Goal: Information Seeking & Learning: Find specific fact

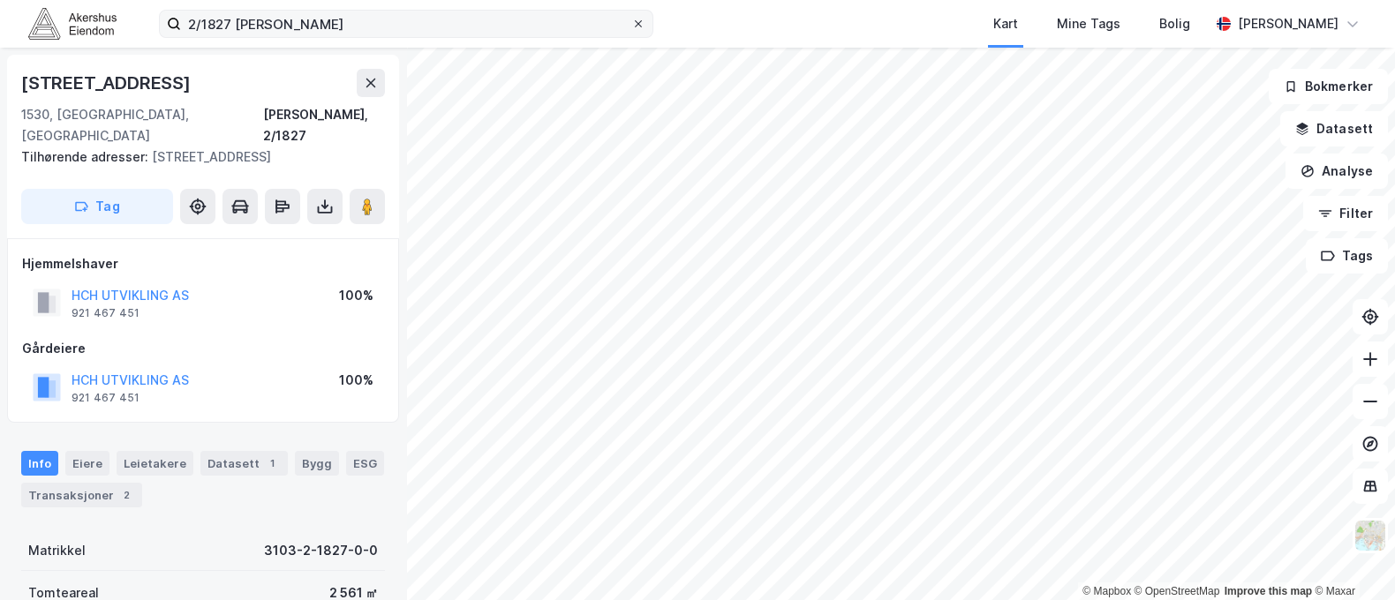
click at [634, 26] on icon at bounding box center [638, 24] width 11 height 11
click at [631, 26] on input "2/1827 [PERSON_NAME]" at bounding box center [406, 24] width 450 height 26
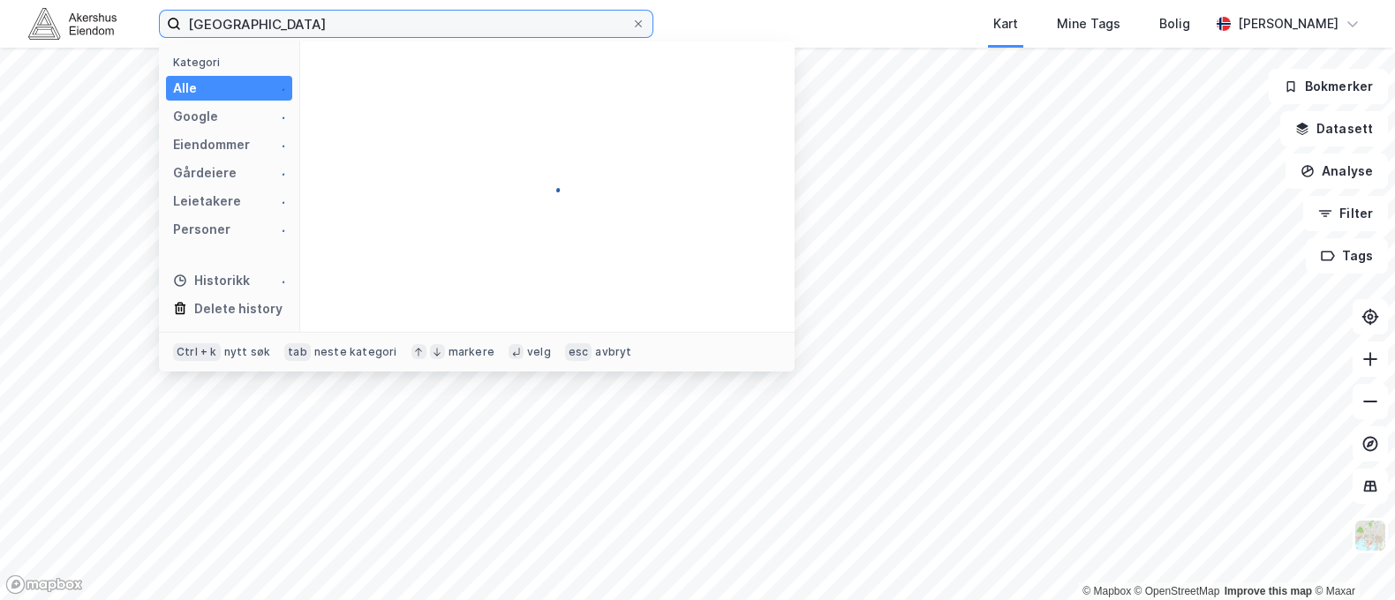
type input "[GEOGRAPHIC_DATA]"
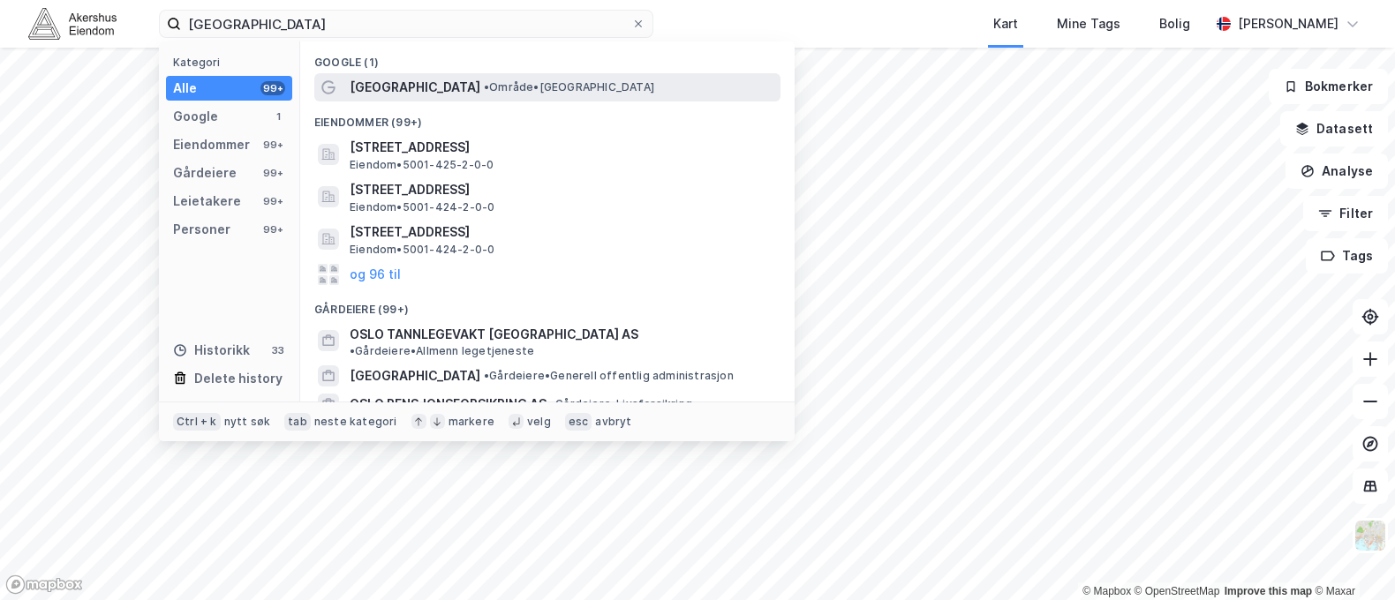
click at [484, 89] on span "• Område • [GEOGRAPHIC_DATA]" at bounding box center [569, 87] width 170 height 14
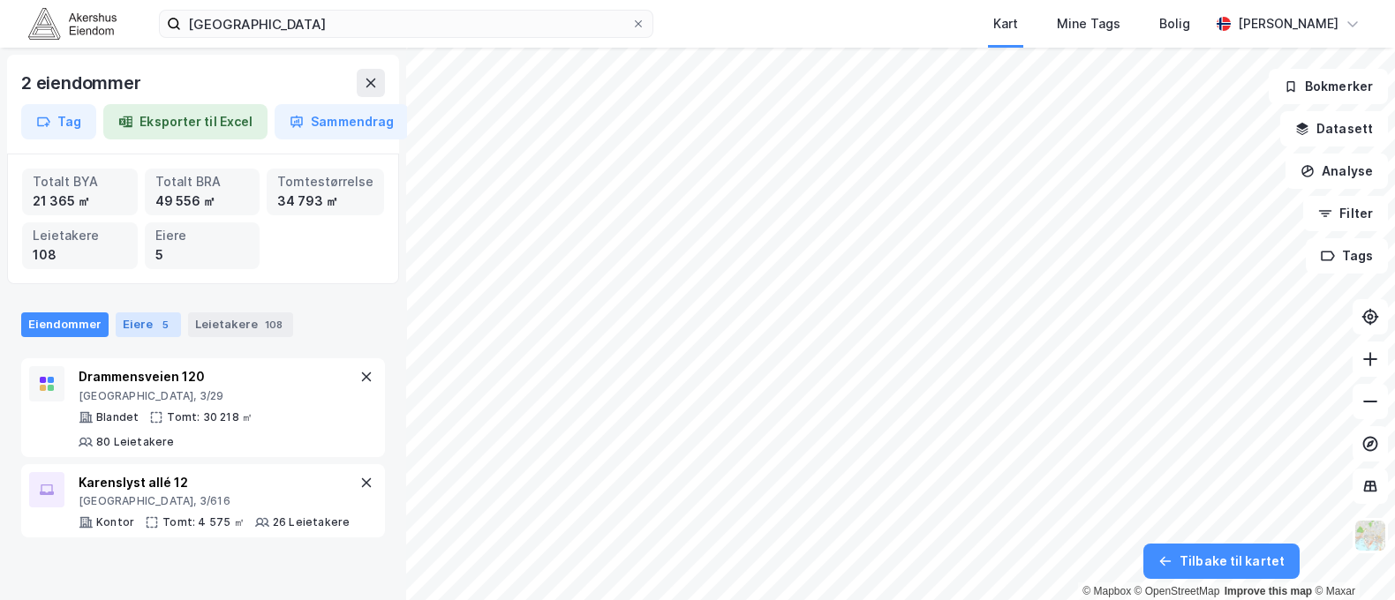
click at [166, 316] on div "Eiere 5" at bounding box center [148, 325] width 65 height 25
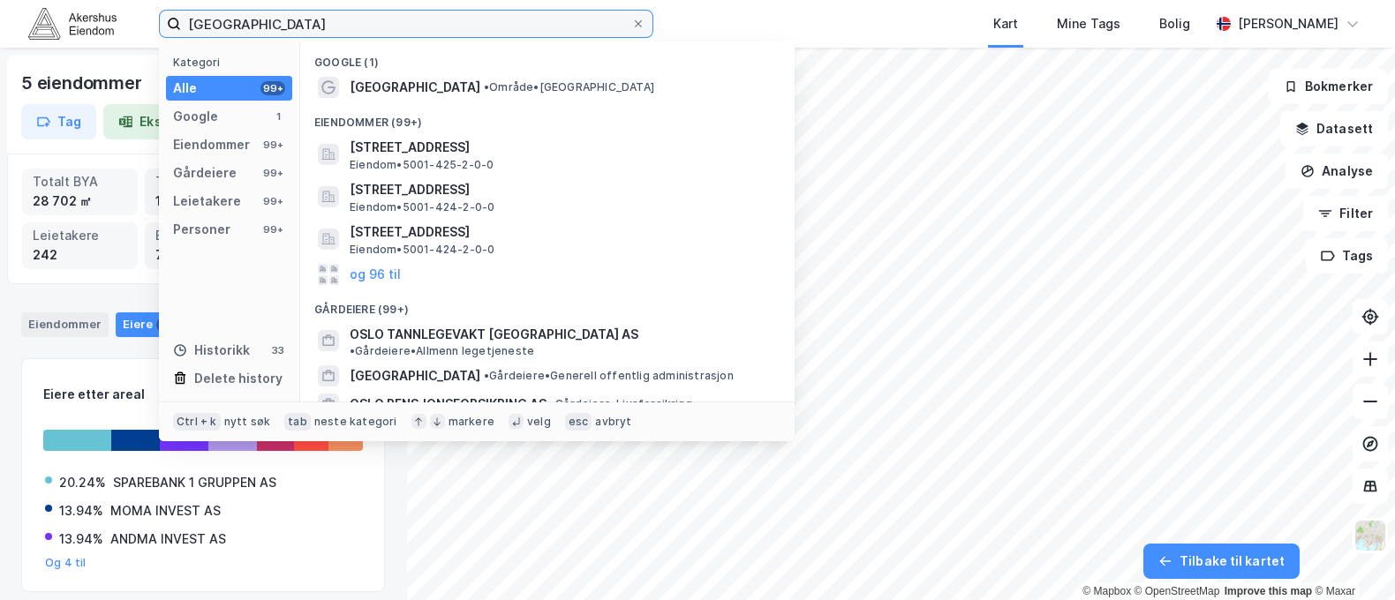
click at [225, 28] on input "[GEOGRAPHIC_DATA]" at bounding box center [406, 24] width 450 height 26
drag, startPoint x: 225, startPoint y: 28, endPoint x: 106, endPoint y: 16, distance: 119.8
click at [106, 16] on div "Oslo Kategori Alle 99+ Google 1 Eiendommer 99+ Gårdeiere 99+ Leietakere 99+ Per…" at bounding box center [697, 24] width 1395 height 48
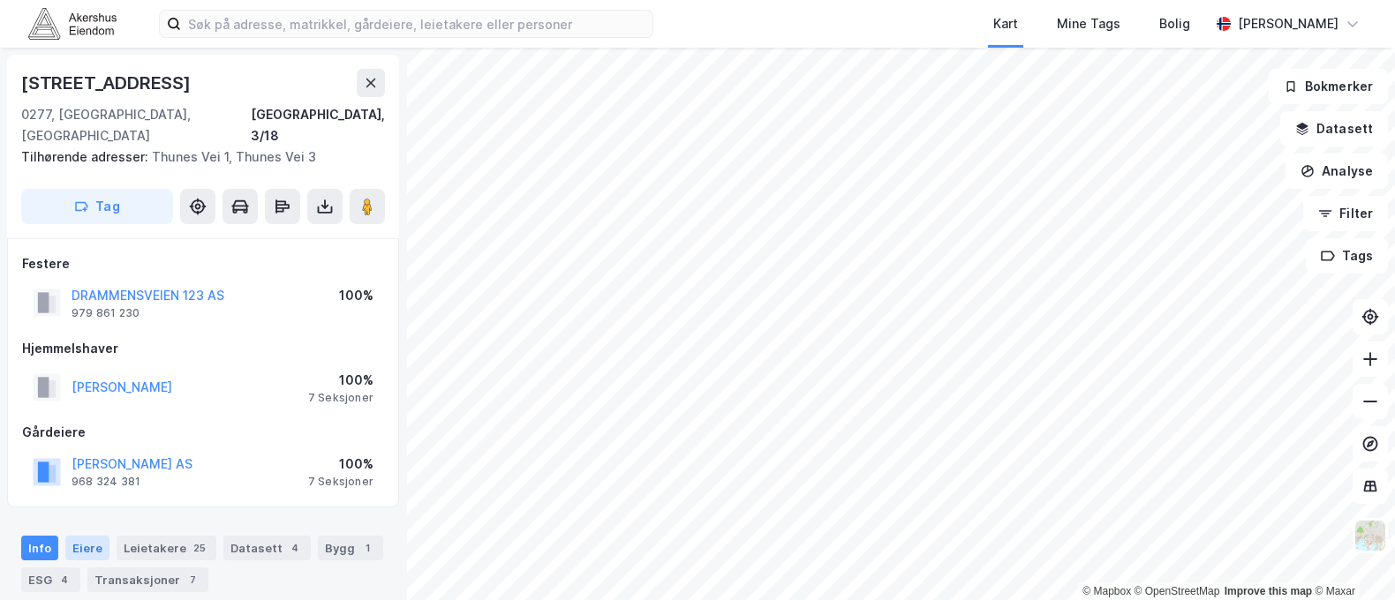
click at [88, 536] on div "Eiere" at bounding box center [87, 548] width 44 height 25
